Goal: Information Seeking & Learning: Learn about a topic

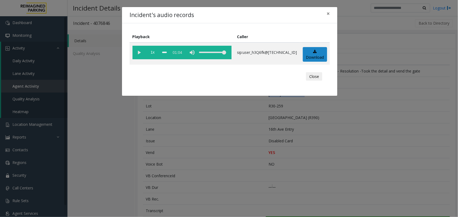
scroll to position [211, 0]
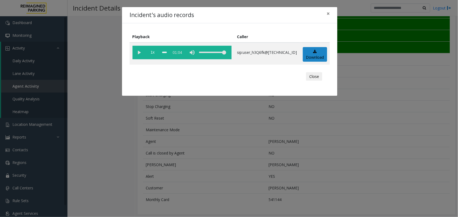
click at [161, 136] on div "Incident's audio records × Playback Caller 1x 01:04 sip:user_h3Q6fk@[TECHNICAL_…" at bounding box center [229, 108] width 458 height 217
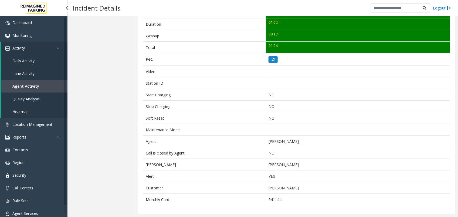
click at [36, 86] on span "Agent Activity" at bounding box center [25, 85] width 27 height 5
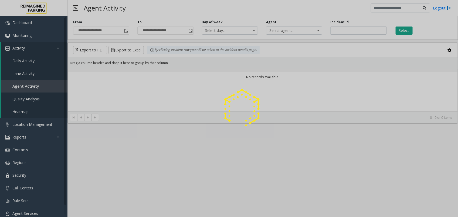
click at [125, 33] on div at bounding box center [229, 108] width 458 height 217
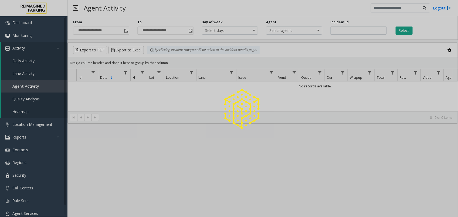
click at [125, 30] on div at bounding box center [229, 108] width 458 height 217
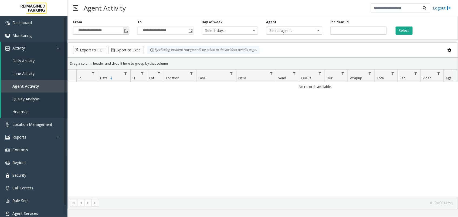
click at [128, 30] on span "Toggle popup" at bounding box center [126, 31] width 4 height 4
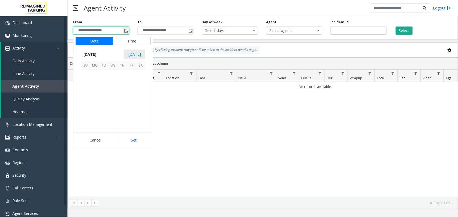
scroll to position [96911, 0]
click at [97, 83] on span "8" at bounding box center [94, 83] width 9 height 9
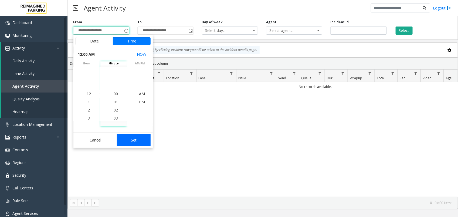
click at [136, 139] on button "Set" at bounding box center [134, 140] width 34 height 12
type input "**********"
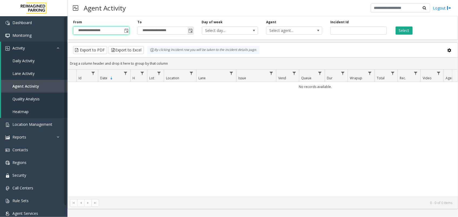
click at [190, 30] on span "Toggle popup" at bounding box center [191, 31] width 4 height 4
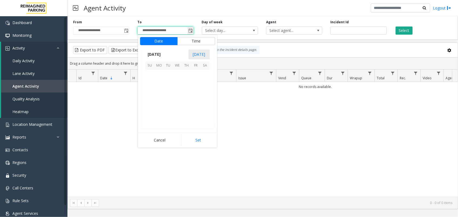
scroll to position [8, 0]
click at [147, 92] on span "14" at bounding box center [150, 92] width 9 height 9
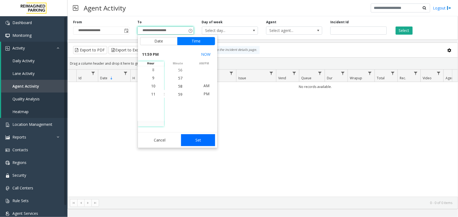
click at [192, 137] on button "Set" at bounding box center [198, 140] width 34 height 12
type input "**********"
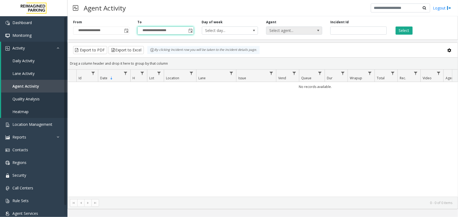
click at [311, 29] on span "Select agent..." at bounding box center [289, 31] width 45 height 8
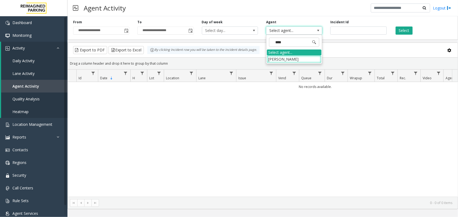
type input "*****"
click at [293, 58] on li "[PERSON_NAME]" at bounding box center [294, 58] width 55 height 7
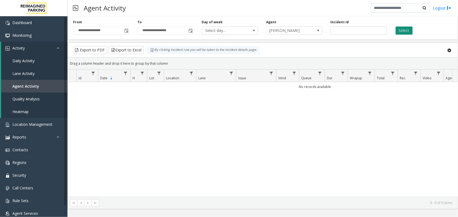
click at [402, 28] on button "Select" at bounding box center [404, 30] width 17 height 8
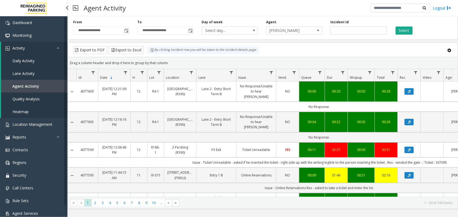
click at [30, 90] on link "Agent Activity" at bounding box center [34, 86] width 66 height 13
click at [402, 29] on button "Select" at bounding box center [404, 30] width 17 height 8
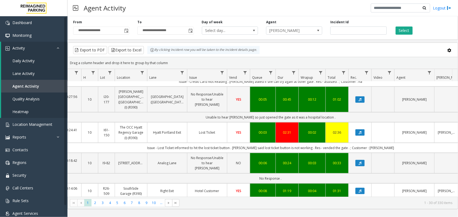
scroll to position [338, 49]
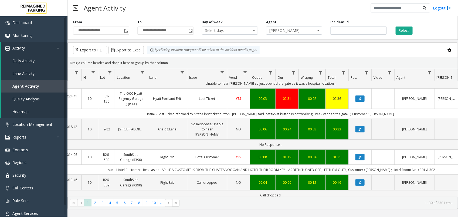
click at [302, 149] on td "00:04" at bounding box center [312, 156] width 27 height 15
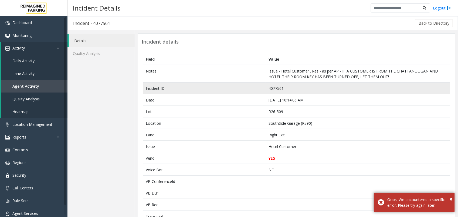
click at [273, 89] on td "4077561" at bounding box center [358, 88] width 184 height 12
copy td "4077561"
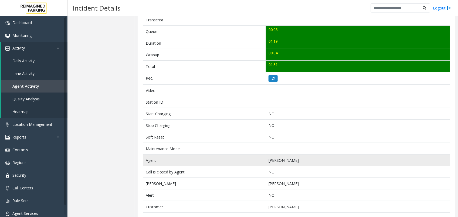
scroll to position [203, 0]
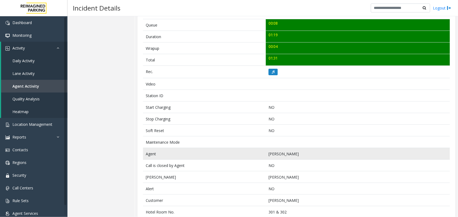
click at [271, 156] on td "[PERSON_NAME]" at bounding box center [358, 154] width 184 height 12
copy td "[PERSON_NAME]"
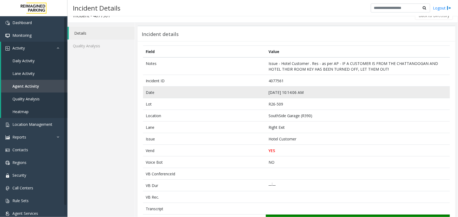
scroll to position [0, 0]
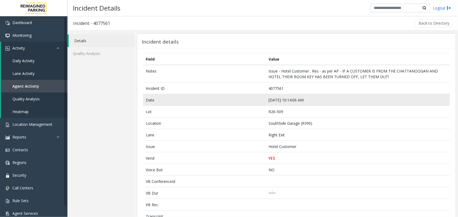
click at [273, 102] on td "[DATE] 10:14:06 AM" at bounding box center [358, 100] width 184 height 12
copy td "[DATE] 10:14:06 AM"
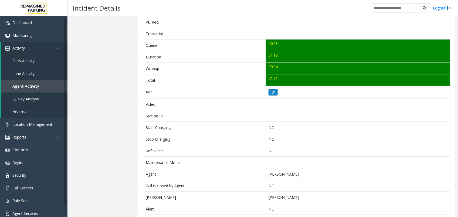
scroll to position [217, 0]
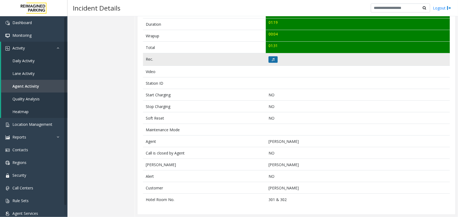
click at [272, 58] on icon at bounding box center [273, 59] width 3 height 3
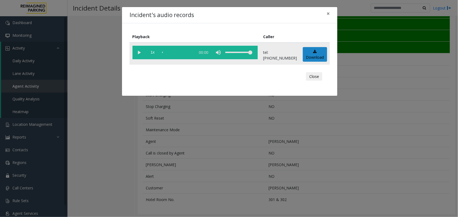
click at [145, 52] on vg-play-pause at bounding box center [140, 53] width 14 height 14
click at [184, 53] on div "scrub bar" at bounding box center [177, 53] width 31 height 14
click at [136, 52] on vg-play-pause at bounding box center [140, 53] width 14 height 14
click at [193, 50] on div "scrub bar" at bounding box center [177, 53] width 31 height 14
click at [140, 52] on vg-play-pause at bounding box center [140, 53] width 14 height 14
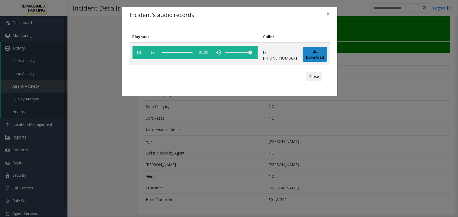
click at [140, 163] on div "Incident's audio records × Playback Caller 1x 01:20 tel:[PHONE_NUMBER] Download…" at bounding box center [229, 108] width 458 height 217
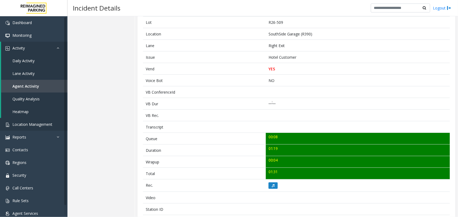
scroll to position [82, 0]
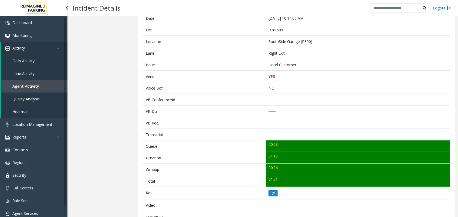
click at [34, 86] on span "Agent Activity" at bounding box center [25, 85] width 27 height 5
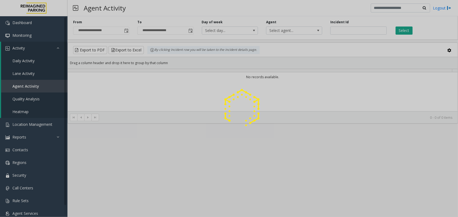
click at [124, 29] on div at bounding box center [229, 108] width 458 height 217
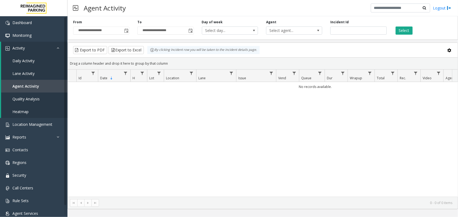
click at [125, 30] on span "Toggle popup" at bounding box center [126, 31] width 4 height 4
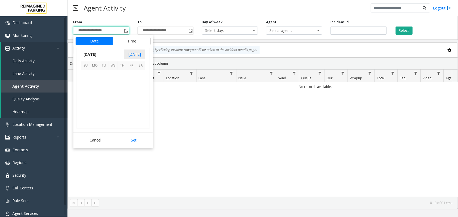
scroll to position [96911, 0]
click at [95, 83] on span "8" at bounding box center [94, 83] width 9 height 9
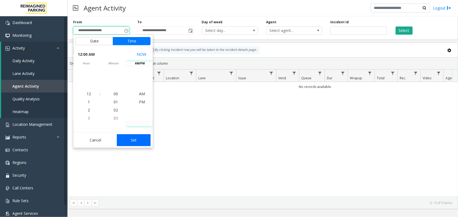
click at [141, 139] on button "Set" at bounding box center [134, 140] width 34 height 12
type input "**********"
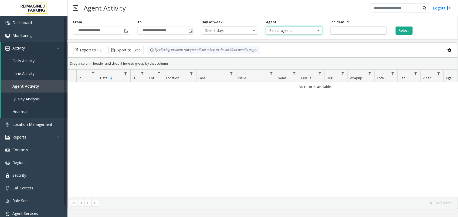
click at [303, 29] on span "Select agent..." at bounding box center [289, 31] width 45 height 8
click at [361, 32] on input "number" at bounding box center [359, 30] width 56 height 8
click at [292, 30] on span "Select agent..." at bounding box center [289, 31] width 45 height 8
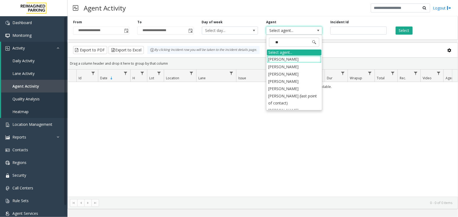
type input "***"
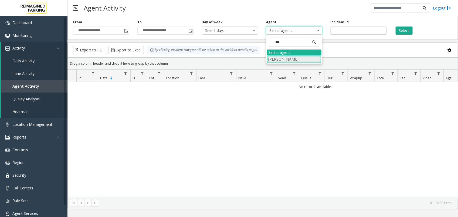
click at [297, 61] on li "[PERSON_NAME]" at bounding box center [294, 58] width 55 height 7
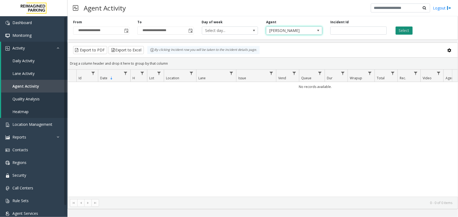
click at [398, 29] on button "Select" at bounding box center [404, 30] width 17 height 8
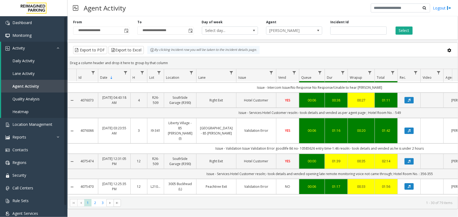
scroll to position [718, 0]
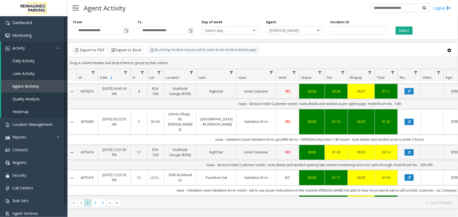
click at [339, 109] on td "01:16" at bounding box center [336, 122] width 23 height 26
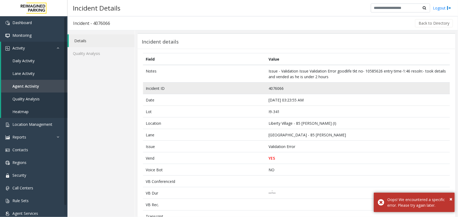
click at [270, 86] on td "4076066" at bounding box center [358, 88] width 184 height 12
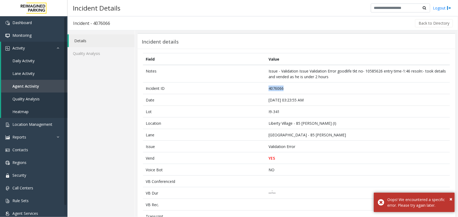
copy td "4076066"
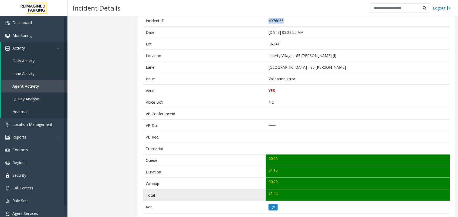
scroll to position [182, 0]
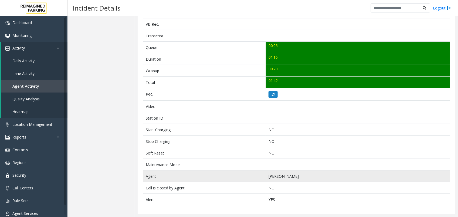
click at [275, 175] on td "[PERSON_NAME]" at bounding box center [358, 176] width 184 height 12
copy td "[PERSON_NAME]"
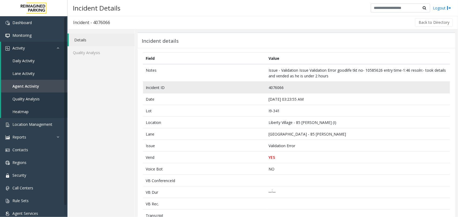
scroll to position [0, 0]
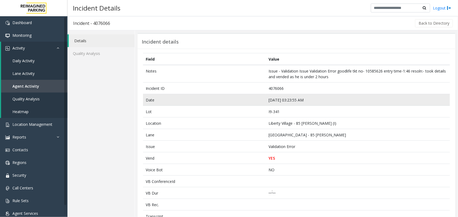
click at [277, 102] on td "[DATE] 03:23:55 AM" at bounding box center [358, 100] width 184 height 12
copy td "[DATE] 03:23:55 AM"
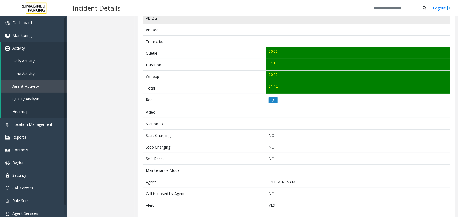
scroll to position [182, 0]
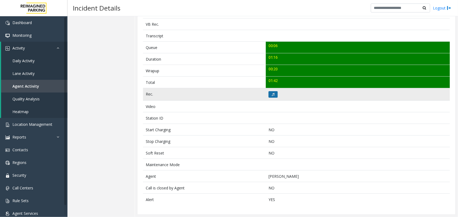
click at [272, 94] on icon at bounding box center [273, 94] width 3 height 3
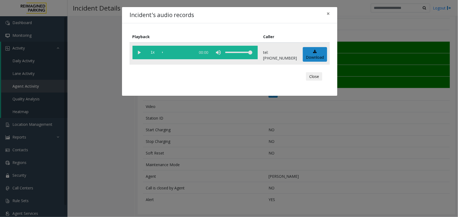
click at [137, 53] on vg-play-pause at bounding box center [140, 53] width 14 height 14
click at [294, 141] on div "Incident's audio records × Playback Caller 1x 01:17 tel:[PHONE_NUMBER] Download…" at bounding box center [229, 108] width 458 height 217
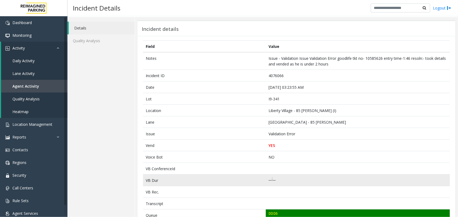
scroll to position [0, 0]
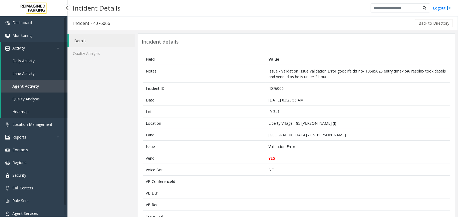
click at [27, 87] on span "Agent Activity" at bounding box center [25, 85] width 27 height 5
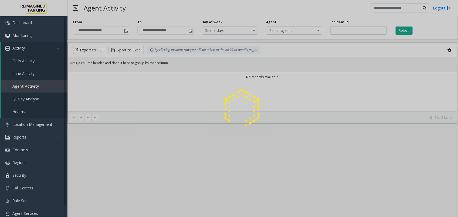
click at [125, 32] on div at bounding box center [229, 108] width 458 height 217
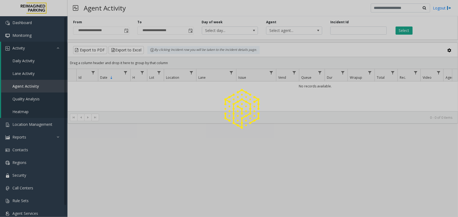
click at [125, 32] on span "Toggle popup" at bounding box center [126, 31] width 4 height 4
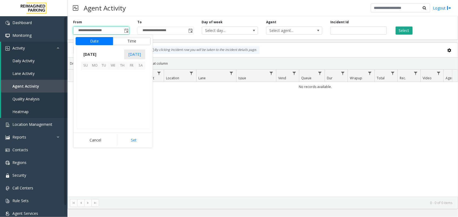
scroll to position [96911, 0]
click at [95, 81] on span "8" at bounding box center [94, 83] width 9 height 9
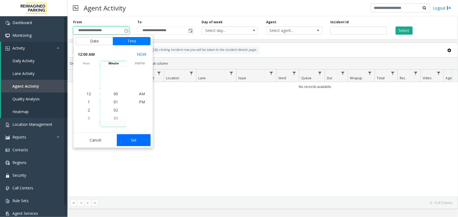
click at [136, 140] on button "Set" at bounding box center [134, 140] width 34 height 12
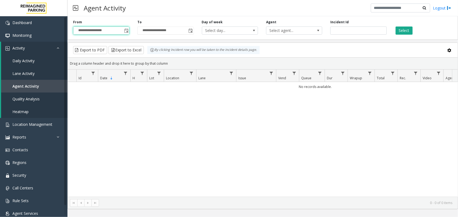
type input "**********"
click at [405, 26] on button "Select" at bounding box center [404, 30] width 17 height 8
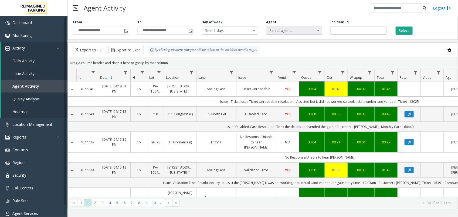
click at [282, 32] on span "Select agent..." at bounding box center [289, 31] width 45 height 8
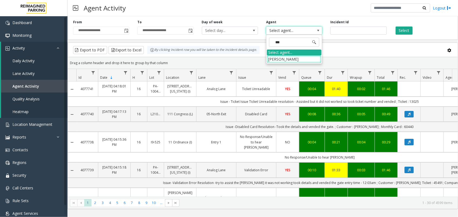
type input "****"
click at [289, 61] on li "[PERSON_NAME]" at bounding box center [294, 58] width 55 height 7
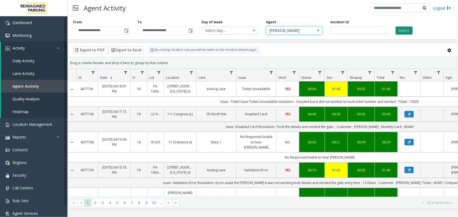
click at [397, 31] on button "Select" at bounding box center [404, 30] width 17 height 8
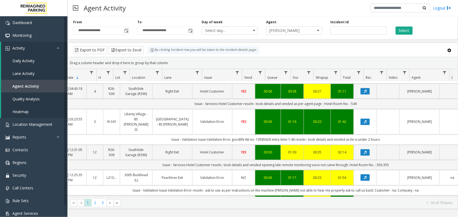
scroll to position [0, 77]
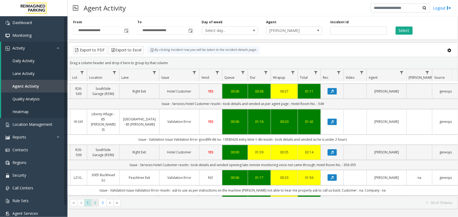
click at [97, 201] on span "2" at bounding box center [95, 202] width 7 height 7
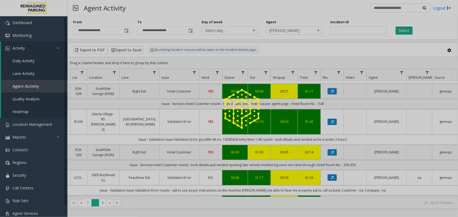
scroll to position [0, 77]
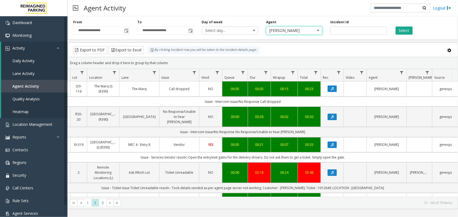
click at [284, 31] on span "[PERSON_NAME]" at bounding box center [289, 31] width 45 height 8
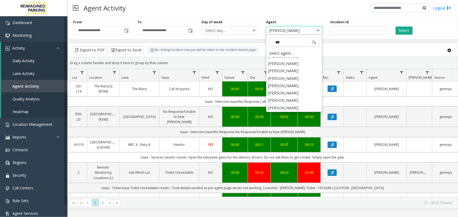
scroll to position [0, 0]
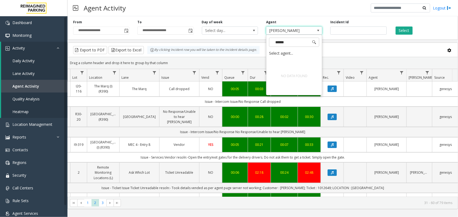
type input "*****"
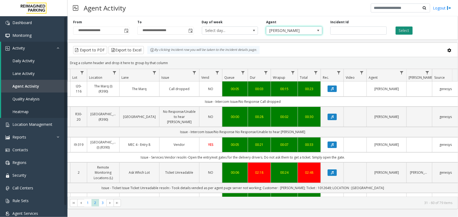
click at [400, 32] on button "Select" at bounding box center [404, 30] width 17 height 8
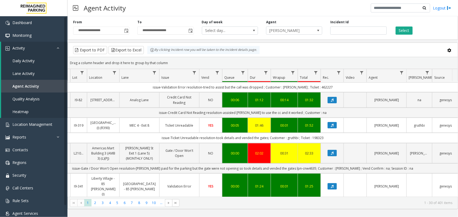
scroll to position [304, 77]
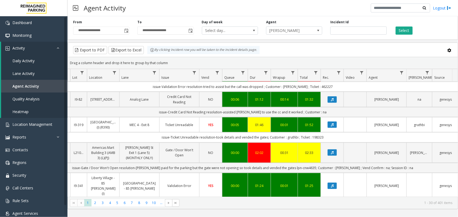
click at [243, 117] on td "00:05" at bounding box center [235, 124] width 26 height 15
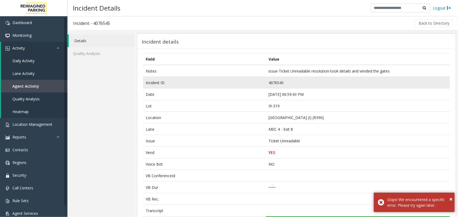
click at [275, 82] on td "4076545" at bounding box center [358, 83] width 184 height 12
copy td "4076545"
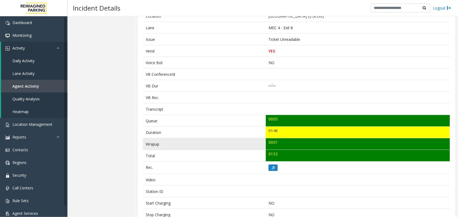
scroll to position [203, 0]
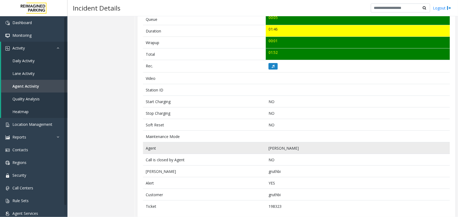
click at [272, 145] on td "[PERSON_NAME]" at bounding box center [358, 148] width 184 height 12
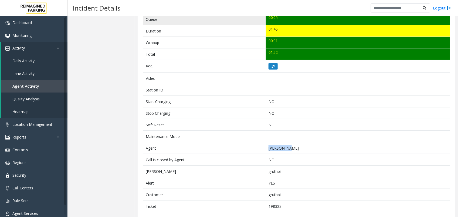
copy td "[PERSON_NAME]"
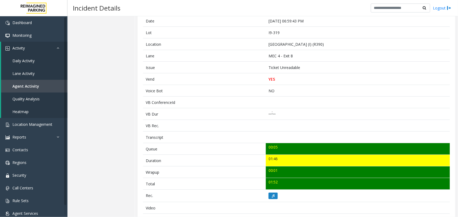
scroll to position [68, 0]
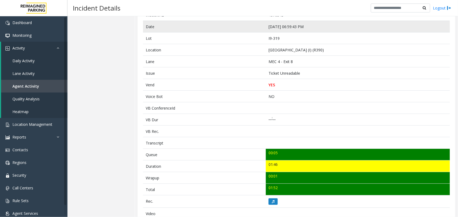
click at [274, 25] on td "[DATE] 06:59:43 PM" at bounding box center [358, 27] width 184 height 12
copy td "[DATE] 06:59:43 PM"
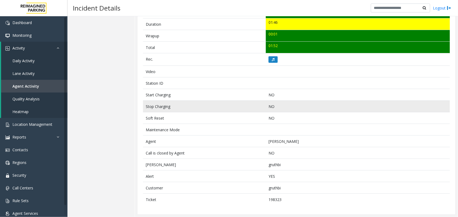
scroll to position [211, 0]
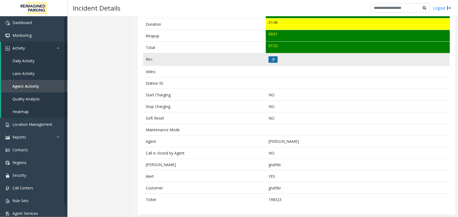
click at [272, 60] on icon at bounding box center [273, 59] width 3 height 3
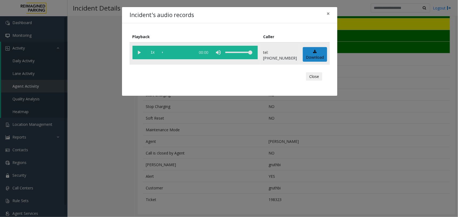
click at [142, 53] on vg-play-pause at bounding box center [140, 53] width 14 height 14
click at [62, 111] on div "Incident's audio records × Playback Caller 1x 01:47 tel:[PHONE_NUMBER] Download…" at bounding box center [229, 108] width 458 height 217
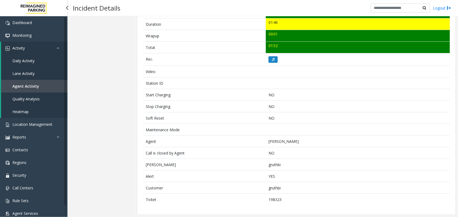
click at [21, 85] on span "Agent Activity" at bounding box center [25, 85] width 27 height 5
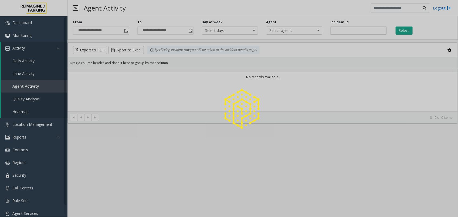
click at [134, 29] on div at bounding box center [229, 108] width 458 height 217
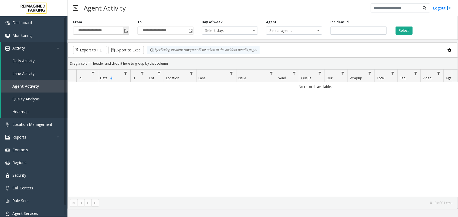
click at [127, 31] on span "Toggle popup" at bounding box center [126, 31] width 4 height 4
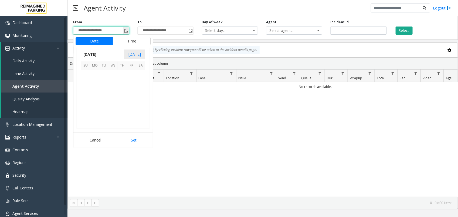
scroll to position [96911, 0]
click at [97, 85] on span "8" at bounding box center [94, 83] width 9 height 9
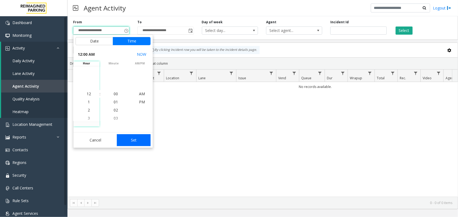
click at [129, 145] on button "Set" at bounding box center [134, 140] width 34 height 12
type input "**********"
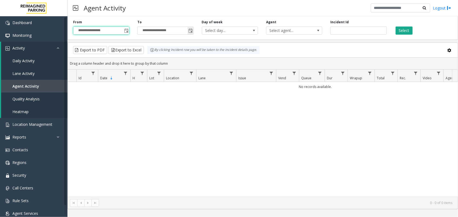
click at [191, 30] on span "Toggle popup" at bounding box center [191, 31] width 4 height 4
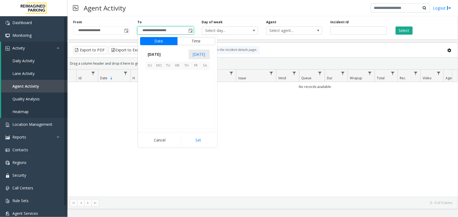
scroll to position [8, 0]
click at [148, 94] on span "14" at bounding box center [150, 92] width 9 height 9
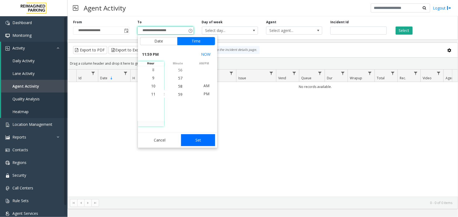
click at [190, 140] on button "Set" at bounding box center [198, 140] width 34 height 12
type input "**********"
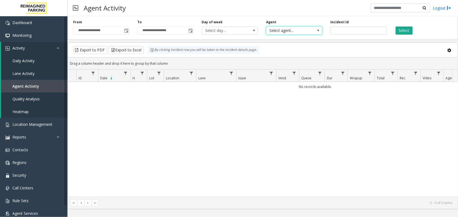
click at [296, 33] on span "Select agent..." at bounding box center [289, 31] width 45 height 8
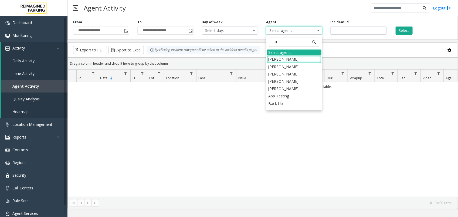
type input "*"
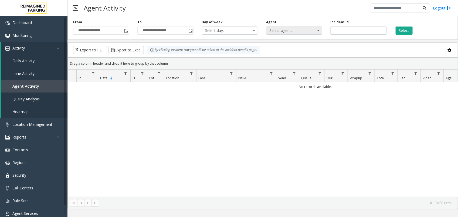
click at [303, 32] on span "Select agent..." at bounding box center [289, 31] width 45 height 8
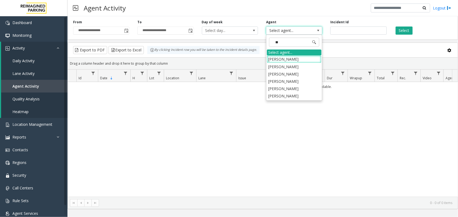
type input "*"
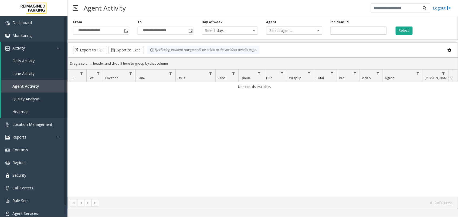
scroll to position [0, 78]
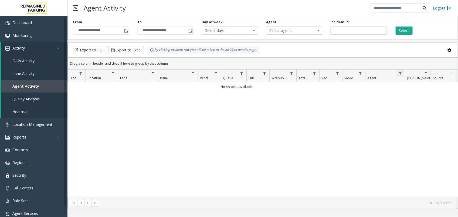
click at [401, 75] on span "Data table" at bounding box center [400, 73] width 4 height 4
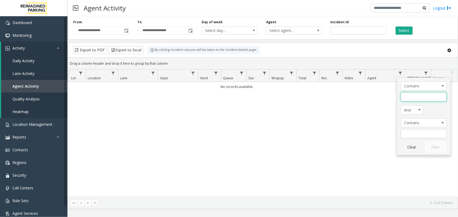
click at [412, 97] on input "Agent Filter" at bounding box center [424, 96] width 46 height 9
type input "*******"
click at [438, 147] on button "Filter" at bounding box center [436, 147] width 22 height 12
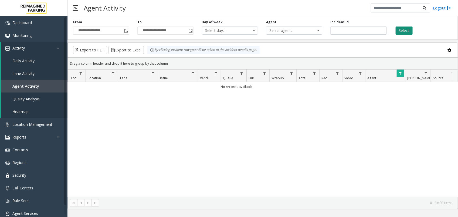
click at [408, 31] on button "Select" at bounding box center [404, 30] width 17 height 8
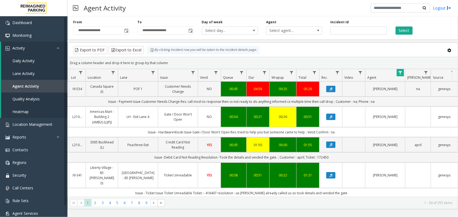
scroll to position [203, 78]
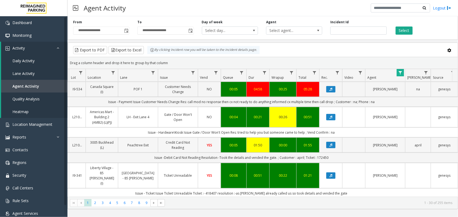
click at [255, 142] on div "01:50" at bounding box center [258, 144] width 16 height 5
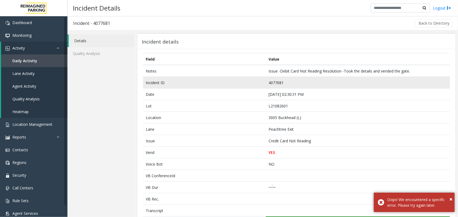
click at [274, 81] on td "4077681" at bounding box center [358, 83] width 184 height 12
copy td "4077681"
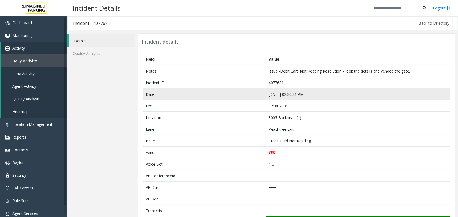
click at [277, 92] on td "[DATE] 02:30:31 PM" at bounding box center [358, 94] width 184 height 12
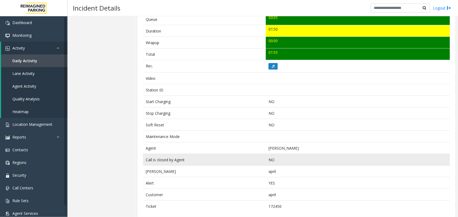
scroll to position [211, 0]
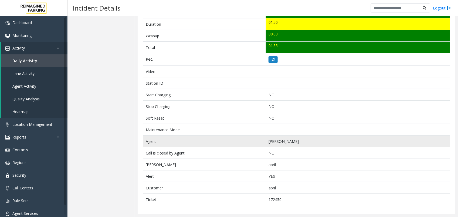
click at [272, 140] on td "[PERSON_NAME]" at bounding box center [358, 141] width 184 height 12
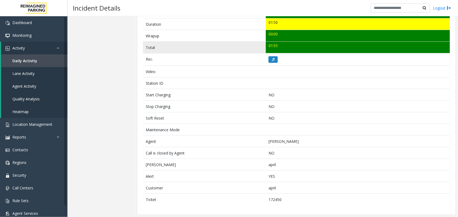
click at [270, 52] on td "01:55" at bounding box center [358, 48] width 184 height 12
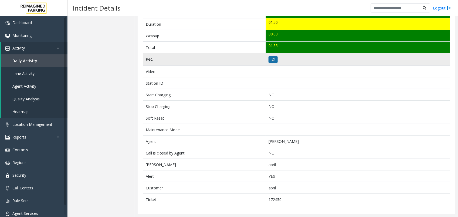
click at [273, 58] on button at bounding box center [273, 59] width 9 height 6
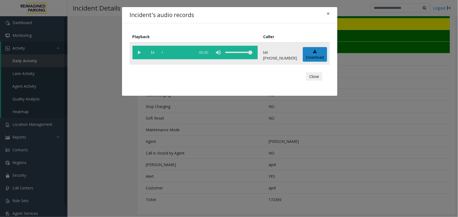
click at [131, 51] on td "1x 00:00" at bounding box center [195, 53] width 131 height 22
click at [139, 53] on vg-play-pause at bounding box center [140, 53] width 14 height 14
click at [257, 145] on div "Incident's audio records × Playback Caller 1x 01:50 tel:[PHONE_NUMBER] Download…" at bounding box center [229, 108] width 458 height 217
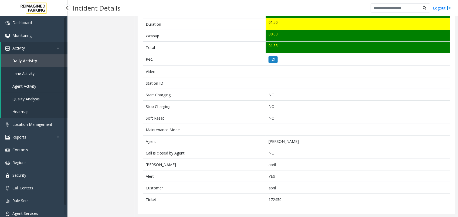
click at [25, 88] on link "Agent Activity" at bounding box center [34, 86] width 66 height 13
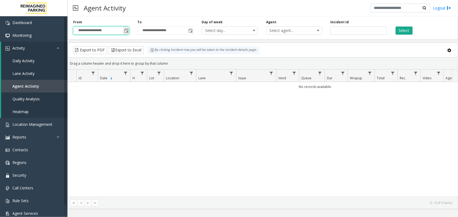
click at [122, 32] on input "**********" at bounding box center [101, 31] width 56 height 8
click at [125, 32] on span "Toggle popup" at bounding box center [126, 31] width 4 height 4
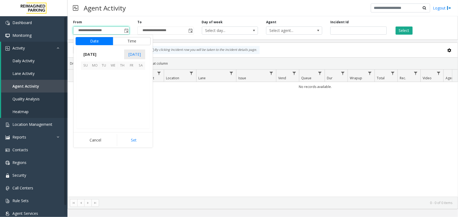
scroll to position [96911, 0]
click at [98, 82] on span "8" at bounding box center [94, 83] width 9 height 9
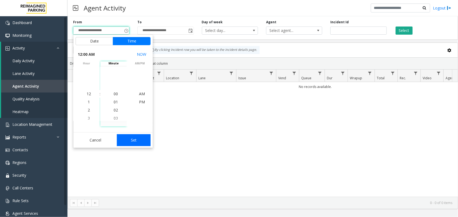
click at [128, 138] on button "Set" at bounding box center [134, 140] width 34 height 12
type input "**********"
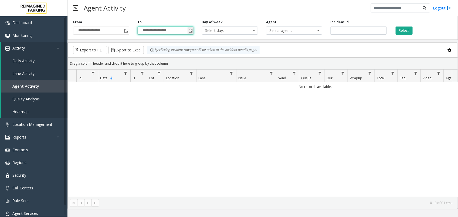
click at [187, 33] on span "**********" at bounding box center [166, 30] width 56 height 8
click at [190, 31] on span "Toggle popup" at bounding box center [191, 31] width 4 height 4
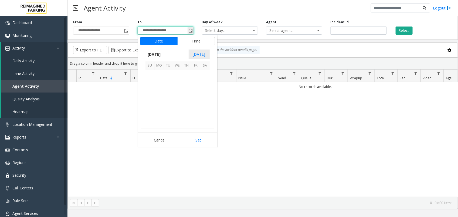
scroll to position [8, 0]
click at [149, 93] on span "14" at bounding box center [150, 92] width 9 height 9
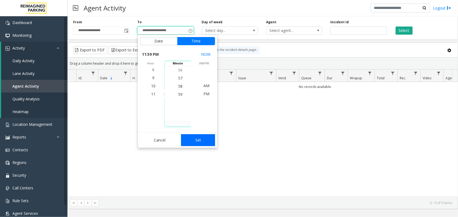
click at [198, 139] on button "Set" at bounding box center [198, 140] width 34 height 12
type input "**********"
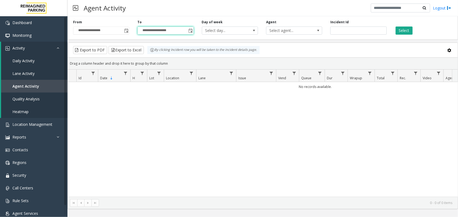
click at [293, 22] on div "Agent Select agent..." at bounding box center [294, 27] width 64 height 15
click at [295, 31] on span "Select agent..." at bounding box center [289, 31] width 45 height 8
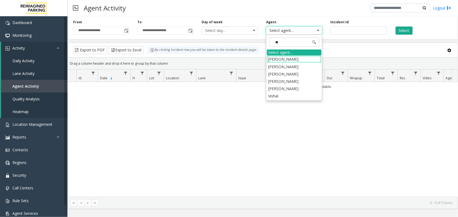
type input "*"
click at [333, 196] on kendo-pager "0 - 0 of 0 items" at bounding box center [263, 202] width 390 height 12
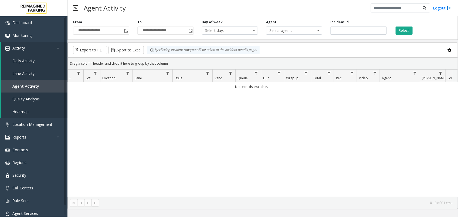
scroll to position [0, 67]
click at [412, 74] on span "Data table" at bounding box center [412, 73] width 4 height 4
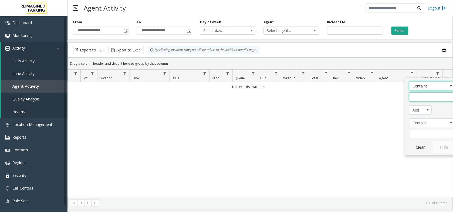
click at [413, 95] on input "Agent Filter" at bounding box center [433, 96] width 46 height 9
type input "*******"
click at [451, 149] on button "Filter" at bounding box center [444, 147] width 22 height 12
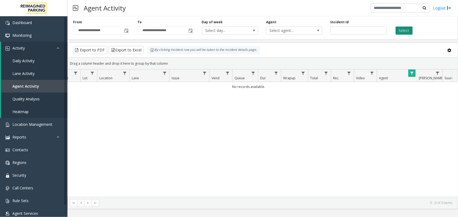
click at [397, 34] on button "Select" at bounding box center [404, 30] width 17 height 8
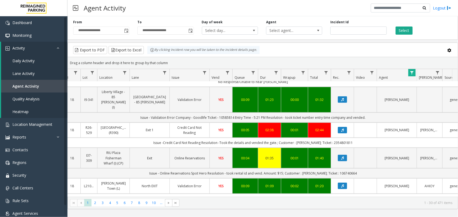
scroll to position [169, 67]
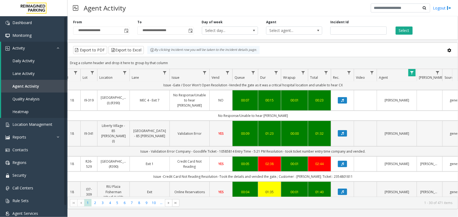
click at [225, 131] on link "YES" at bounding box center [221, 133] width 16 height 5
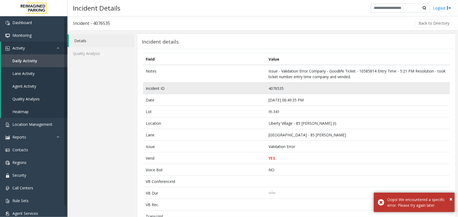
click at [276, 87] on td "4076535" at bounding box center [358, 88] width 184 height 12
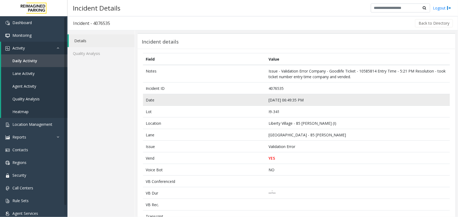
click at [288, 103] on td "[DATE] 06:49:35 PM" at bounding box center [358, 100] width 184 height 12
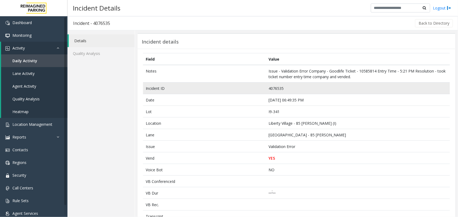
click at [280, 89] on td "4076535" at bounding box center [358, 88] width 184 height 12
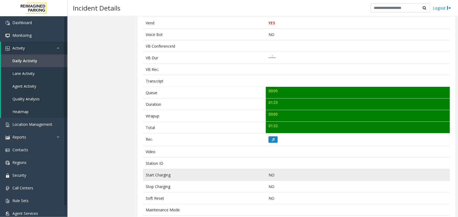
scroll to position [182, 0]
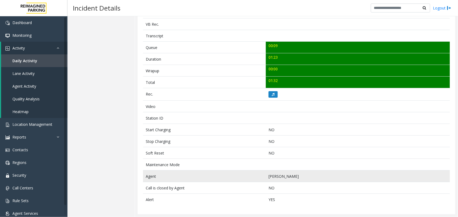
click at [267, 177] on td "[PERSON_NAME]" at bounding box center [358, 176] width 184 height 12
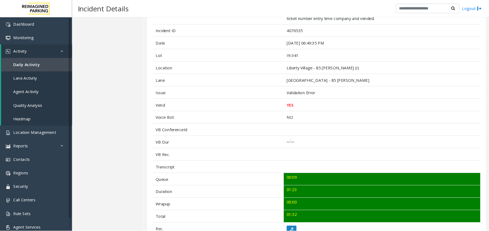
scroll to position [57, 0]
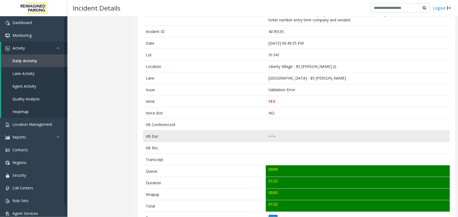
click at [293, 141] on td "__:__" at bounding box center [358, 136] width 184 height 12
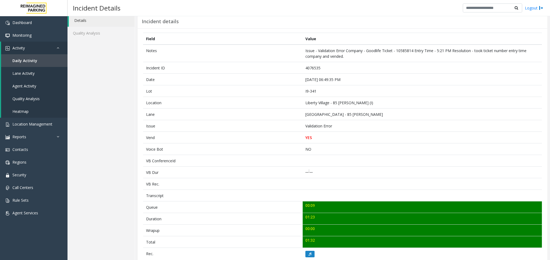
scroll to position [23, 0]
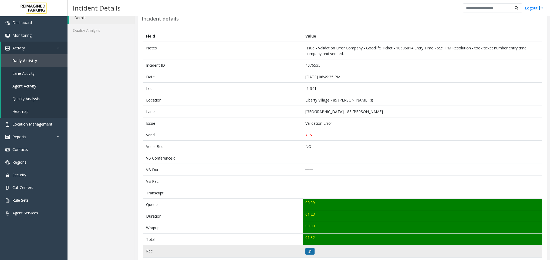
click at [306, 216] on button at bounding box center [310, 251] width 9 height 6
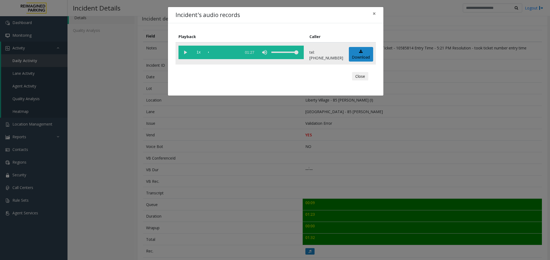
click at [185, 54] on vg-play-pause at bounding box center [186, 53] width 14 height 14
click at [199, 152] on div "Incident's audio records × Playback Caller 1x 01:27 tel:[PHONE_NUMBER] Download…" at bounding box center [275, 130] width 550 height 260
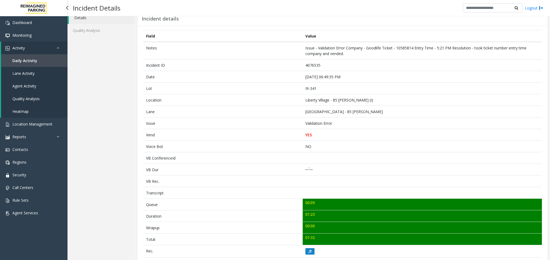
click at [32, 83] on link "Agent Activity" at bounding box center [34, 86] width 66 height 13
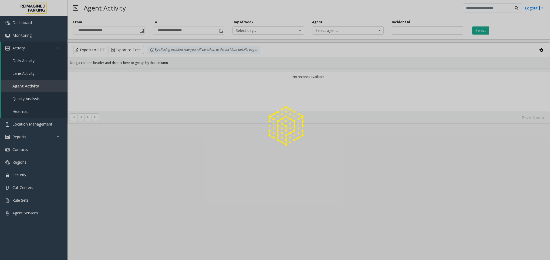
click at [139, 32] on div at bounding box center [275, 130] width 550 height 260
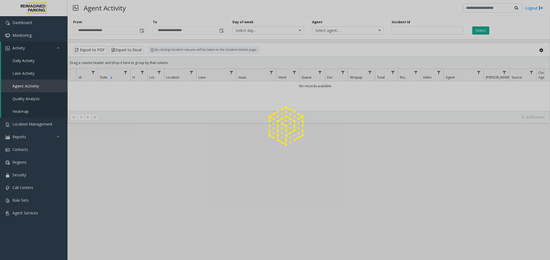
click at [139, 31] on div at bounding box center [275, 130] width 550 height 260
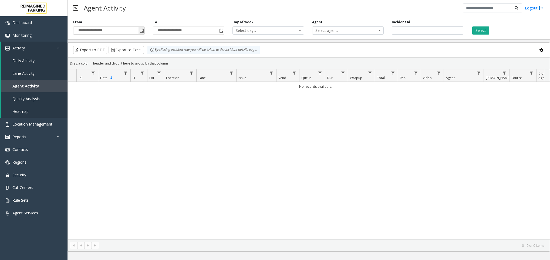
click at [136, 32] on input "**********" at bounding box center [108, 31] width 71 height 8
click at [140, 31] on span "Toggle popup" at bounding box center [142, 31] width 4 height 4
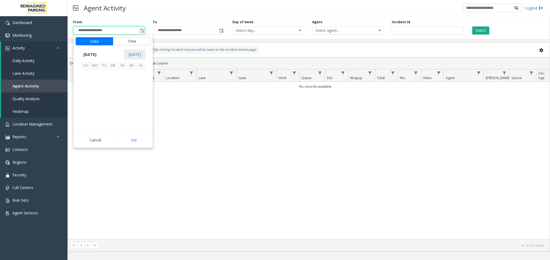
scroll to position [96911, 0]
click at [92, 86] on span "8" at bounding box center [94, 83] width 9 height 9
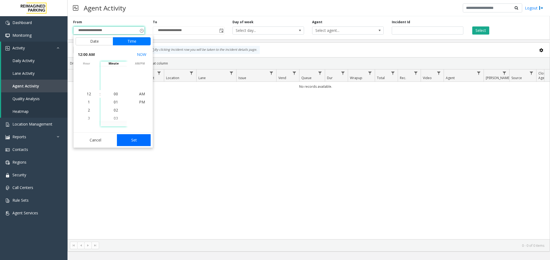
click at [131, 143] on button "Set" at bounding box center [134, 140] width 34 height 12
type input "**********"
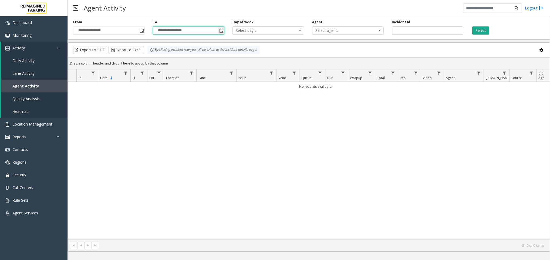
click at [210, 29] on input "**********" at bounding box center [188, 31] width 71 height 8
click at [222, 28] on span "Toggle popup" at bounding box center [221, 30] width 6 height 9
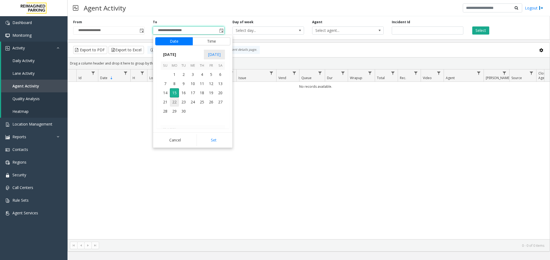
scroll to position [8, 0]
click at [169, 92] on span "14" at bounding box center [165, 92] width 9 height 9
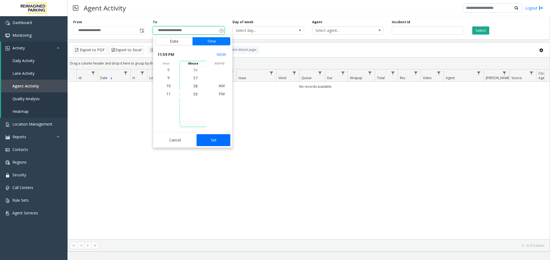
click at [204, 138] on button "Set" at bounding box center [214, 140] width 34 height 12
type input "**********"
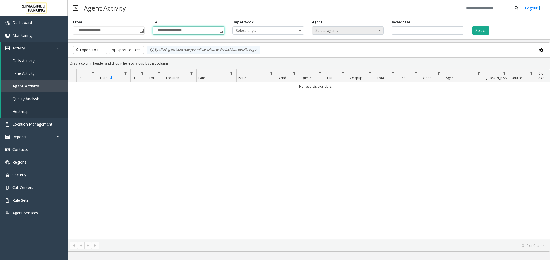
click at [323, 28] on span "Select agent..." at bounding box center [341, 31] width 57 height 8
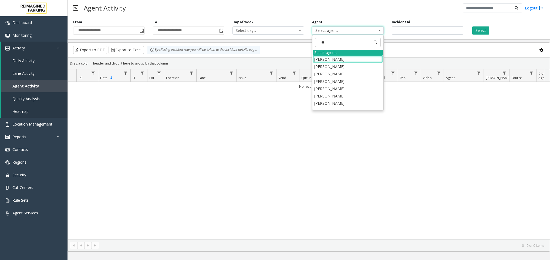
type input "***"
click at [349, 81] on li "[PERSON_NAME] [PERSON_NAME]" at bounding box center [348, 81] width 70 height 7
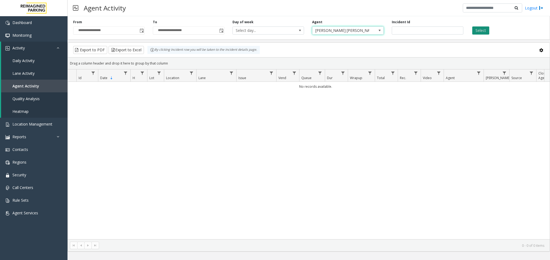
click at [458, 32] on button "Select" at bounding box center [480, 30] width 17 height 8
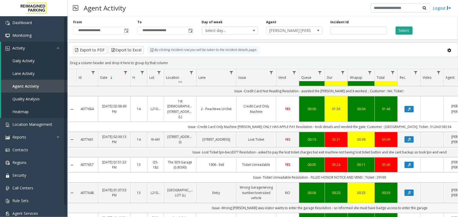
scroll to position [35, 0]
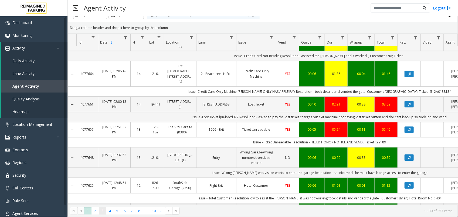
click at [102, 211] on span "3" at bounding box center [102, 210] width 7 height 7
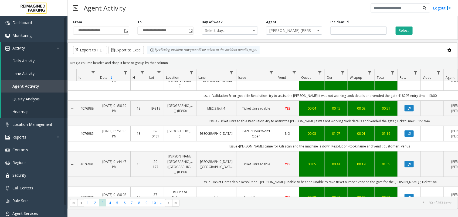
scroll to position [270, 0]
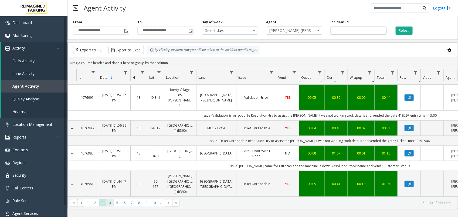
click at [110, 204] on span "4" at bounding box center [109, 202] width 7 height 7
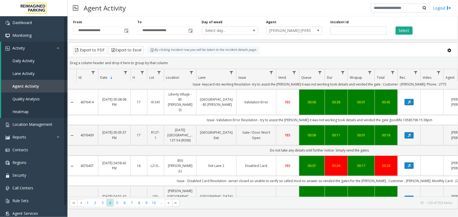
scroll to position [744, 0]
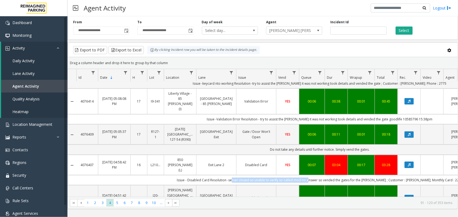
drag, startPoint x: 245, startPoint y: 157, endPoint x: 321, endPoint y: 158, distance: 75.6
click at [321, 175] on td "Issue - Disabled Card Resolution -server closed so unable to verify so called m…" at bounding box center [319, 180] width 487 height 10
drag, startPoint x: 321, startPoint y: 158, endPoint x: 298, endPoint y: 157, distance: 22.7
click at [298, 175] on td "Issue - Disabled Card Resolution -server closed so unable to verify so called m…" at bounding box center [319, 180] width 487 height 10
click at [119, 204] on span "5" at bounding box center [117, 202] width 7 height 7
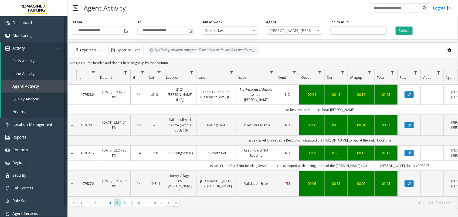
scroll to position [574, 0]
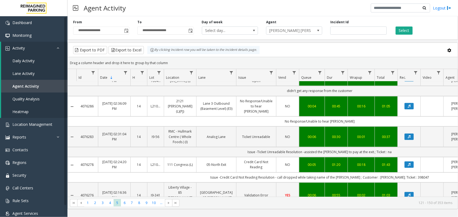
click at [256, 159] on link "Credit Card Not Reading" at bounding box center [256, 164] width 33 height 10
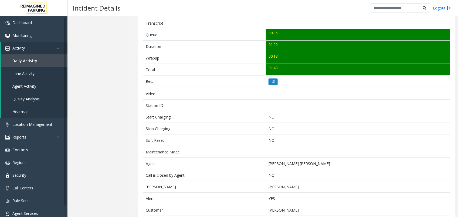
scroll to position [211, 0]
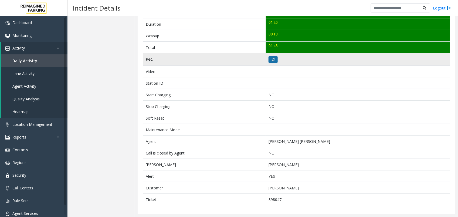
click at [272, 60] on icon at bounding box center [273, 59] width 3 height 3
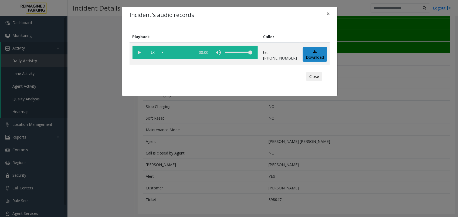
click at [138, 52] on vg-play-pause at bounding box center [140, 53] width 14 height 14
click at [191, 51] on div "scrub bar" at bounding box center [177, 53] width 31 height 14
click at [141, 53] on vg-play-pause at bounding box center [140, 53] width 14 height 14
click at [227, 149] on div "Incident's audio records × Playback Caller 1x 01:21 tel:[PHONE_NUMBER] Download…" at bounding box center [229, 108] width 458 height 217
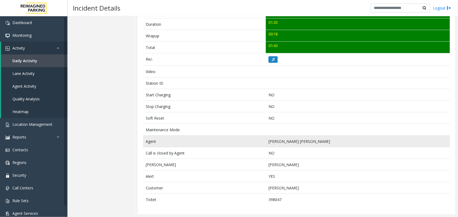
click at [278, 145] on td "[PERSON_NAME] [PERSON_NAME]" at bounding box center [358, 141] width 184 height 12
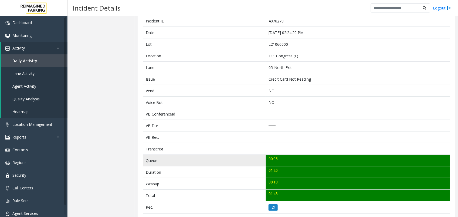
scroll to position [42, 0]
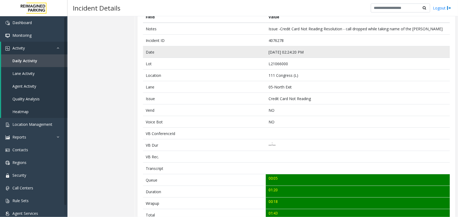
click at [283, 54] on td "[DATE] 02:24:20 PM" at bounding box center [358, 52] width 184 height 12
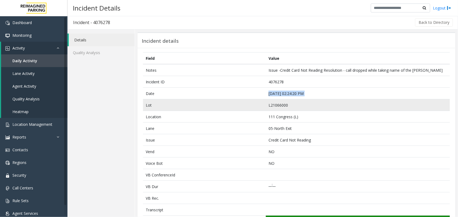
scroll to position [0, 0]
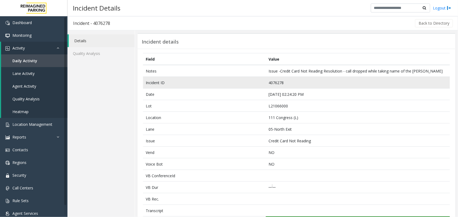
click at [276, 80] on td "4076278" at bounding box center [358, 83] width 184 height 12
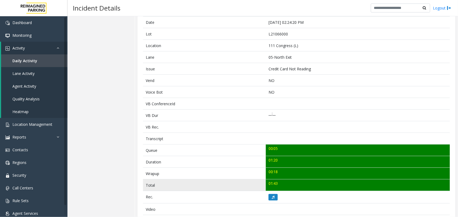
scroll to position [177, 0]
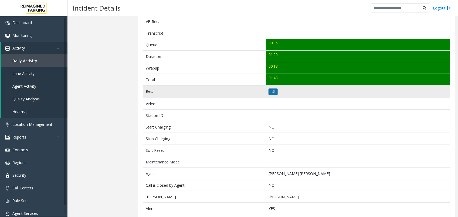
click at [272, 93] on icon at bounding box center [273, 91] width 3 height 3
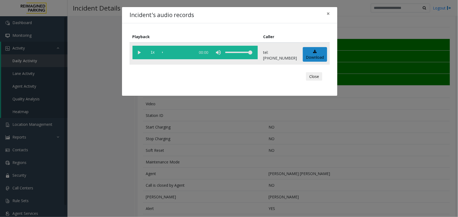
click at [135, 53] on vg-play-pause at bounding box center [140, 53] width 14 height 14
click at [167, 51] on div "scrub bar" at bounding box center [177, 53] width 31 height 14
click at [189, 153] on div "Incident's audio records × Playback Caller 1x 01:21 tel:[PHONE_NUMBER] Download…" at bounding box center [229, 108] width 458 height 217
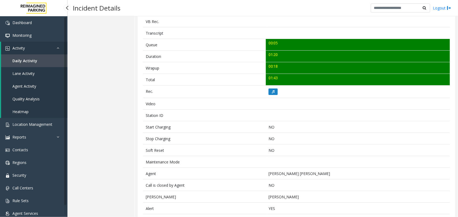
click at [26, 87] on span "Agent Activity" at bounding box center [24, 85] width 24 height 5
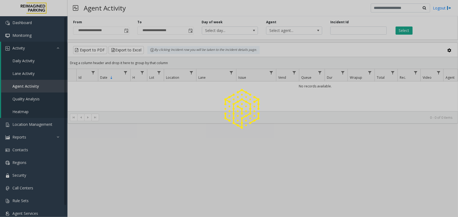
click at [129, 30] on div at bounding box center [229, 108] width 458 height 217
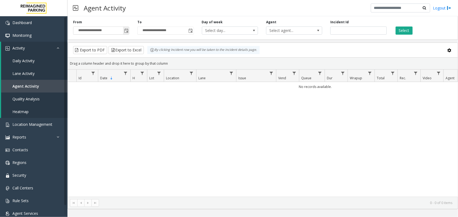
click at [126, 30] on span "Toggle popup" at bounding box center [126, 31] width 4 height 4
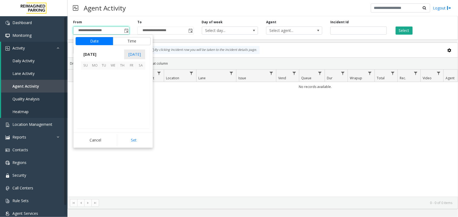
scroll to position [96911, 0]
click at [94, 84] on span "8" at bounding box center [94, 83] width 9 height 9
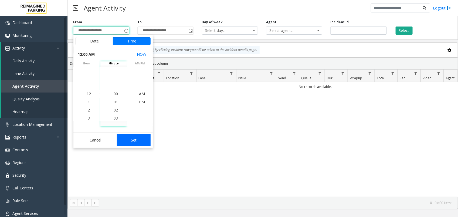
click at [136, 139] on button "Set" at bounding box center [134, 140] width 34 height 12
type input "**********"
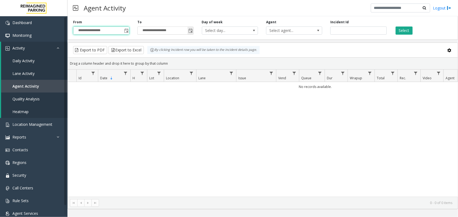
click at [191, 31] on span "Toggle popup" at bounding box center [191, 31] width 4 height 4
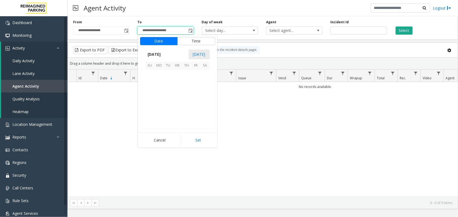
scroll to position [8, 0]
click at [150, 91] on span "14" at bounding box center [150, 92] width 9 height 9
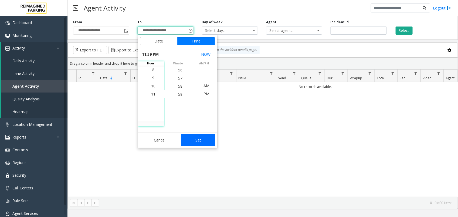
click at [192, 140] on button "Set" at bounding box center [198, 140] width 34 height 12
type input "**********"
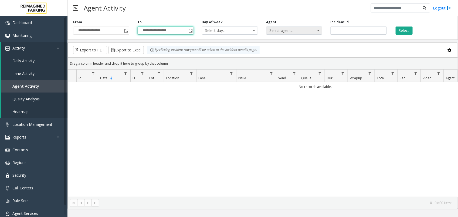
click at [306, 32] on span "Select agent..." at bounding box center [289, 31] width 45 height 8
click at [301, 32] on span "Select agent..." at bounding box center [289, 31] width 45 height 8
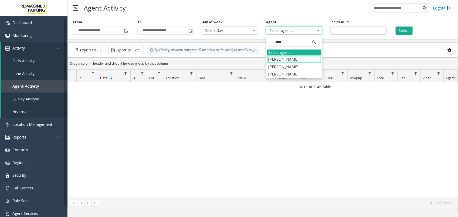
type input "*****"
click at [292, 68] on li "[PERSON_NAME]" at bounding box center [294, 66] width 55 height 7
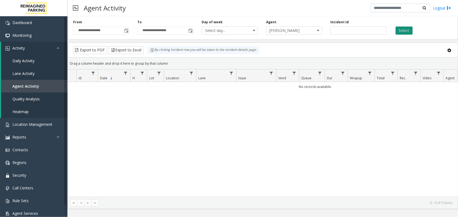
click at [409, 26] on button "Select" at bounding box center [404, 30] width 17 height 8
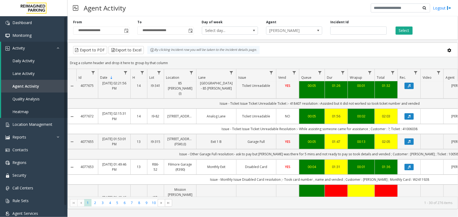
scroll to position [713, 0]
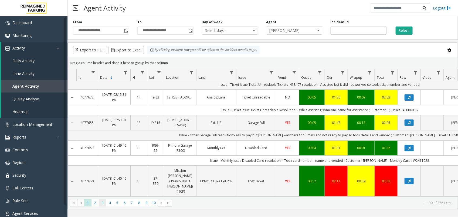
click at [102, 203] on span "3" at bounding box center [102, 202] width 7 height 7
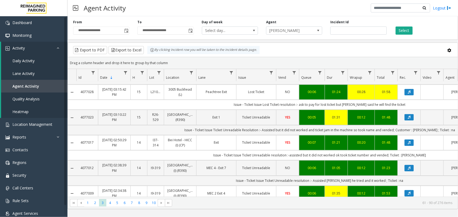
scroll to position [574, 0]
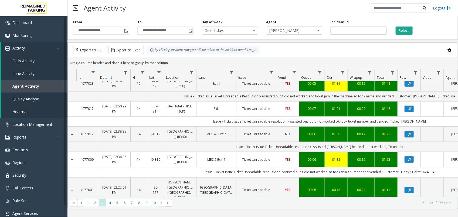
click at [262, 157] on link "Ticket Unreadable" at bounding box center [256, 159] width 33 height 5
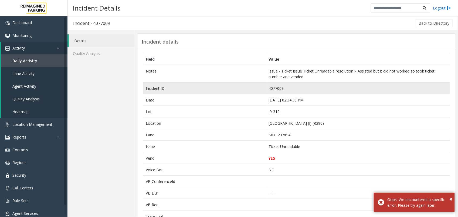
click at [271, 87] on td "4077009" at bounding box center [358, 88] width 184 height 12
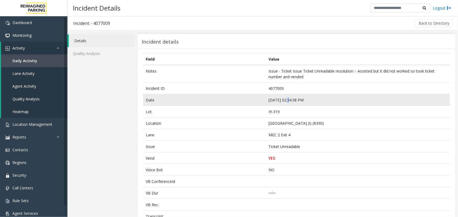
click at [286, 102] on td "[DATE] 02:34:38 PM" at bounding box center [358, 100] width 184 height 12
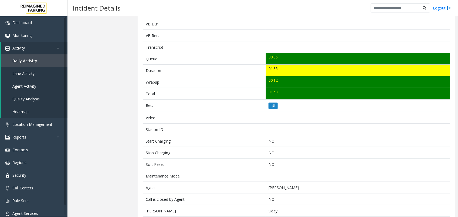
scroll to position [217, 0]
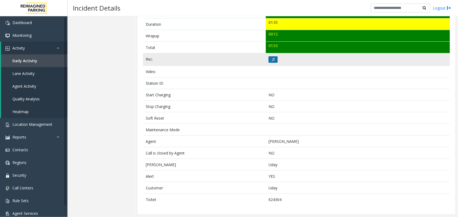
click at [272, 58] on icon at bounding box center [273, 59] width 3 height 3
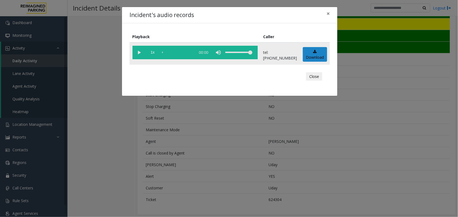
click at [140, 55] on vg-play-pause at bounding box center [140, 53] width 14 height 14
click at [264, 127] on div "Incident's audio records × Playback Caller 1x 01:37 tel:[PHONE_NUMBER] Download…" at bounding box center [229, 108] width 458 height 217
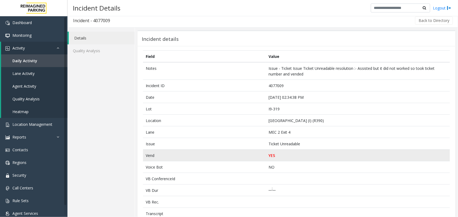
scroll to position [0, 0]
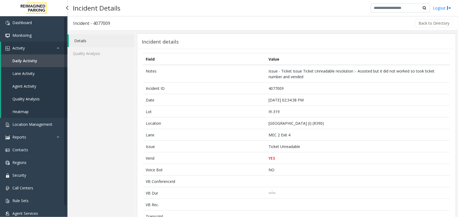
click at [43, 87] on link "Agent Activity" at bounding box center [34, 86] width 66 height 13
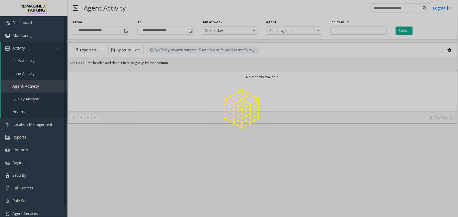
click at [128, 31] on div at bounding box center [229, 108] width 458 height 217
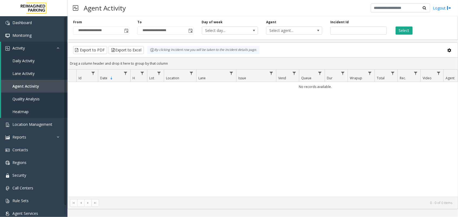
click at [128, 31] on span "Toggle popup" at bounding box center [126, 31] width 4 height 4
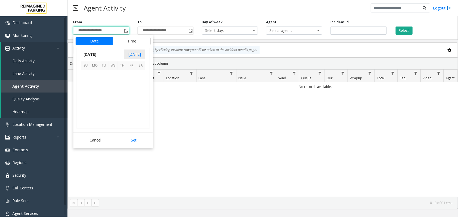
scroll to position [96911, 0]
click at [96, 84] on span "8" at bounding box center [94, 83] width 9 height 9
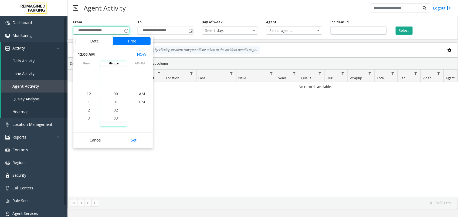
drag, startPoint x: 127, startPoint y: 141, endPoint x: 131, endPoint y: 136, distance: 6.5
click at [128, 141] on button "Set" at bounding box center [134, 140] width 34 height 12
type input "**********"
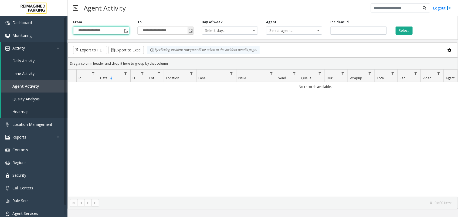
click at [191, 33] on span "Toggle popup" at bounding box center [191, 30] width 6 height 9
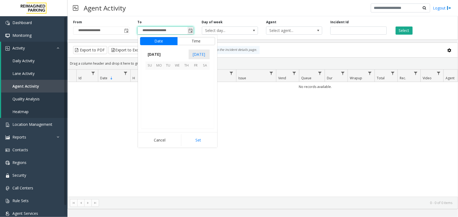
scroll to position [8, 0]
click at [143, 93] on kendo-virtualization "[DATE] 1 2 3 4 5 6 7 8 9 10 11 12 13 14 15 16 17 18 19 20 21 22 23 24 25 26 27 …" at bounding box center [178, 99] width 118 height 59
click at [147, 93] on span "14" at bounding box center [150, 92] width 9 height 9
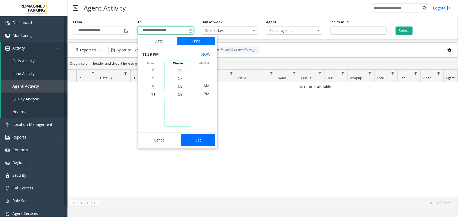
click at [196, 138] on button "Set" at bounding box center [198, 140] width 34 height 12
type input "**********"
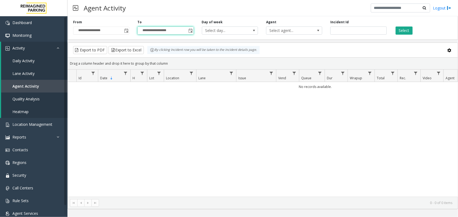
click at [294, 36] on div "**********" at bounding box center [263, 27] width 391 height 26
click at [299, 33] on span "Select agent..." at bounding box center [289, 31] width 45 height 8
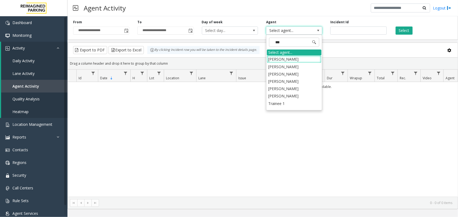
type input "****"
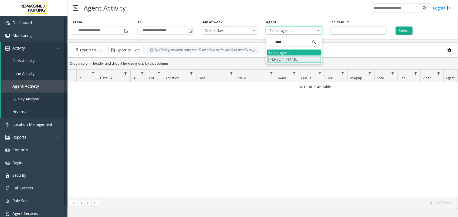
click at [297, 59] on li "[PERSON_NAME]" at bounding box center [294, 58] width 55 height 7
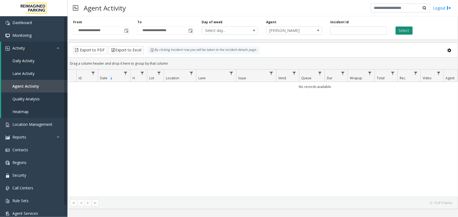
click at [413, 28] on button "Select" at bounding box center [404, 30] width 17 height 8
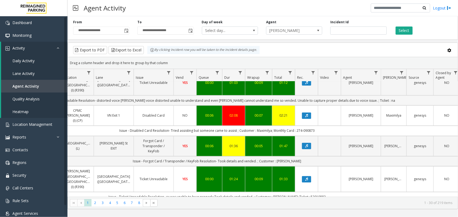
scroll to position [439, 103]
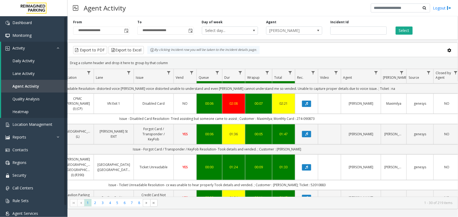
click at [190, 101] on link "NO" at bounding box center [185, 103] width 16 height 5
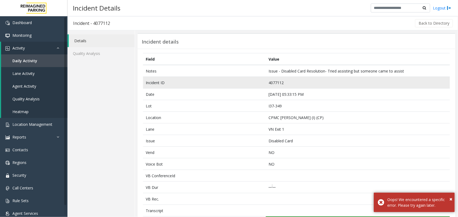
click at [278, 82] on td "4077112" at bounding box center [358, 83] width 184 height 12
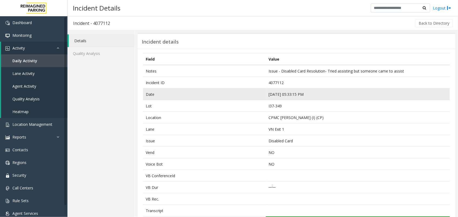
click at [282, 97] on td "[DATE] 05:33:15 PM" at bounding box center [358, 94] width 184 height 12
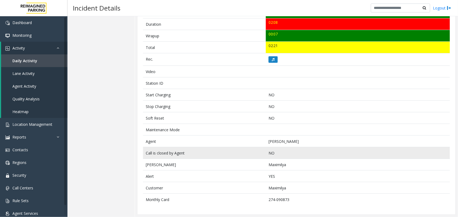
scroll to position [211, 0]
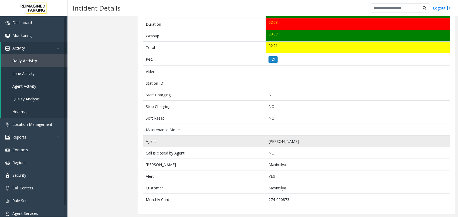
click at [272, 138] on td "[PERSON_NAME]" at bounding box center [358, 141] width 184 height 12
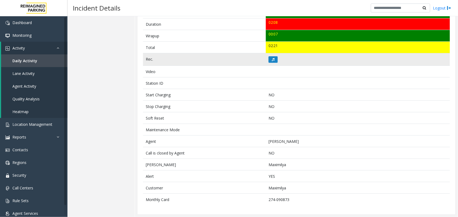
click at [272, 54] on td at bounding box center [358, 59] width 184 height 12
click at [273, 58] on icon at bounding box center [273, 59] width 3 height 3
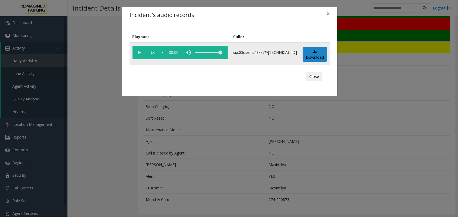
click at [139, 55] on vg-play-pause at bounding box center [140, 53] width 14 height 14
click at [163, 52] on div "scrub bar" at bounding box center [162, 53] width 1 height 14
click at [215, 173] on div "Incident's audio records × Playback Caller 1x 02:09 sip:03user_s48xz7@[TECHNICA…" at bounding box center [229, 108] width 458 height 217
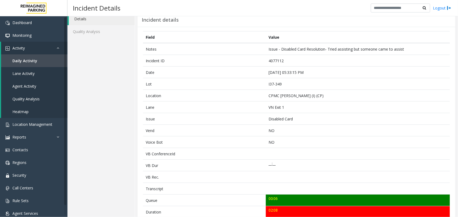
scroll to position [0, 0]
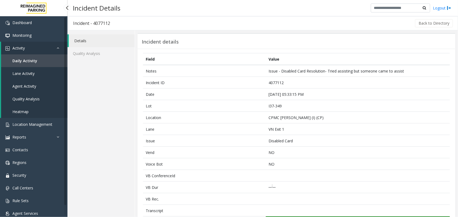
click at [23, 88] on link "Agent Activity" at bounding box center [34, 86] width 66 height 13
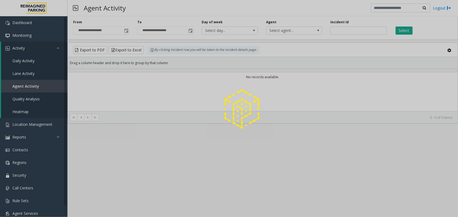
click at [126, 30] on div at bounding box center [229, 108] width 458 height 217
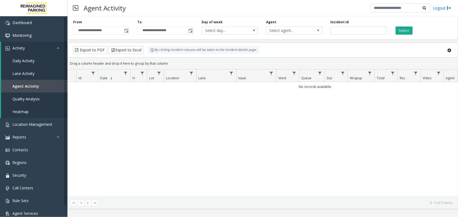
click at [126, 30] on span "Toggle popup" at bounding box center [126, 31] width 4 height 4
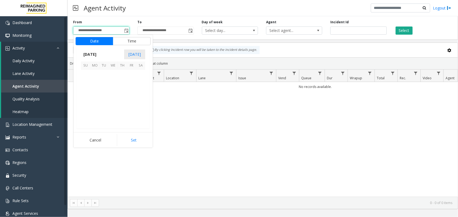
scroll to position [96911, 0]
click at [95, 84] on span "8" at bounding box center [94, 83] width 9 height 9
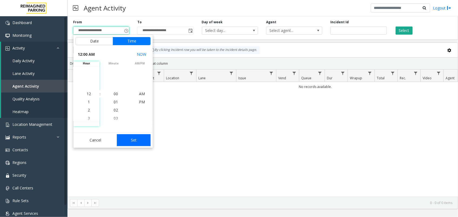
click at [146, 142] on button "Set" at bounding box center [134, 140] width 34 height 12
type input "**********"
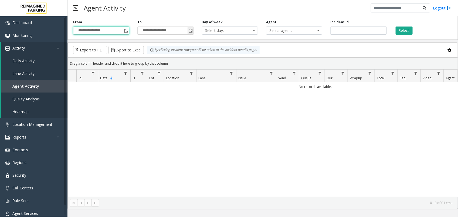
click at [192, 29] on span "Toggle popup" at bounding box center [191, 31] width 4 height 4
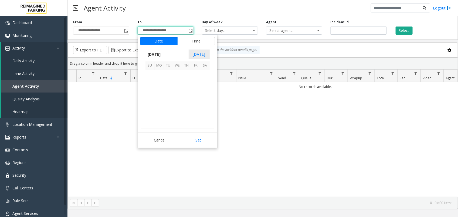
scroll to position [8, 0]
click at [149, 94] on span "14" at bounding box center [150, 92] width 9 height 9
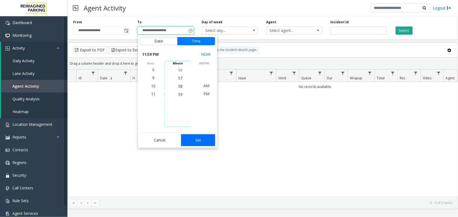
click at [199, 145] on button "Set" at bounding box center [198, 140] width 34 height 12
type input "**********"
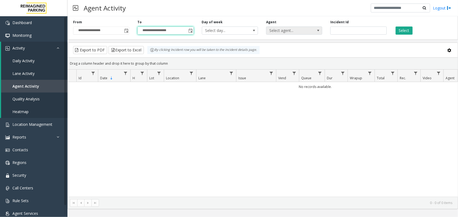
click at [284, 31] on span "Select agent..." at bounding box center [289, 31] width 45 height 8
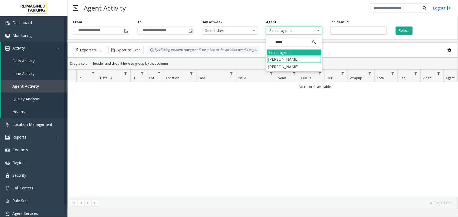
type input "*****"
click at [297, 30] on span "Select agent..." at bounding box center [289, 31] width 45 height 8
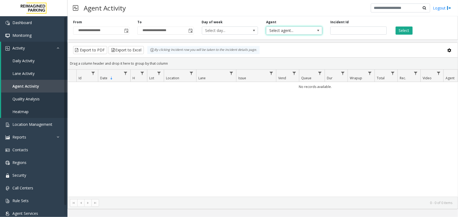
click at [304, 31] on span "Select agent..." at bounding box center [289, 31] width 45 height 8
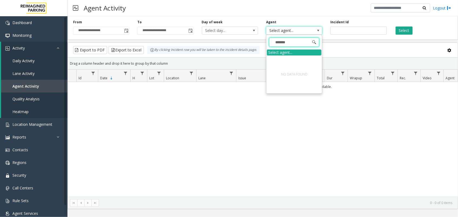
drag, startPoint x: 294, startPoint y: 43, endPoint x: 182, endPoint y: 37, distance: 112.8
click at [182, 37] on app-root "**********" at bounding box center [229, 108] width 458 height 217
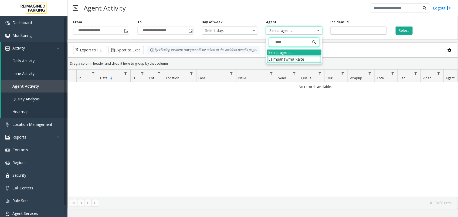
type input "*****"
click at [281, 58] on li "Lalmuanawma Ralte" at bounding box center [294, 58] width 55 height 7
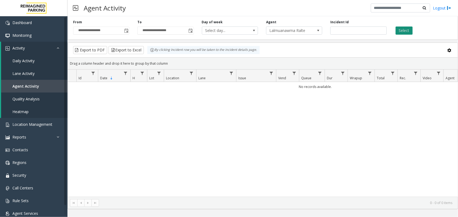
click at [402, 28] on button "Select" at bounding box center [404, 30] width 17 height 8
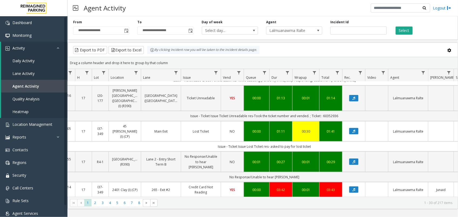
scroll to position [304, 55]
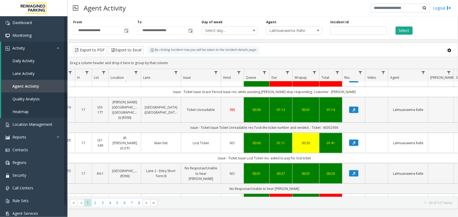
click at [287, 111] on div "01:13" at bounding box center [281, 109] width 16 height 5
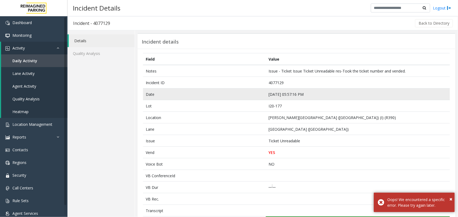
click at [279, 92] on td "[DATE] 05:57:16 PM" at bounding box center [358, 94] width 184 height 12
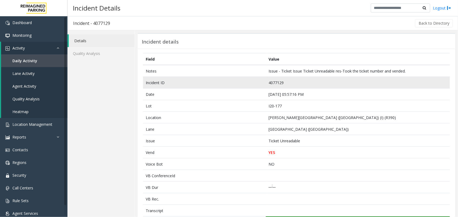
click at [275, 80] on td "4077129" at bounding box center [358, 83] width 184 height 12
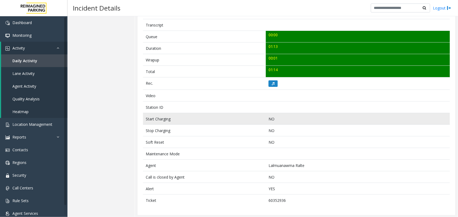
scroll to position [188, 0]
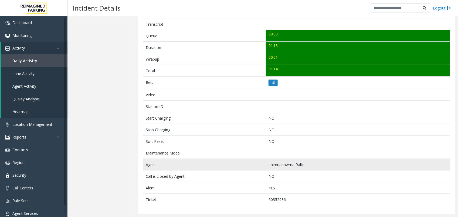
click at [280, 166] on td "Lalmuanawma Ralte" at bounding box center [358, 165] width 184 height 12
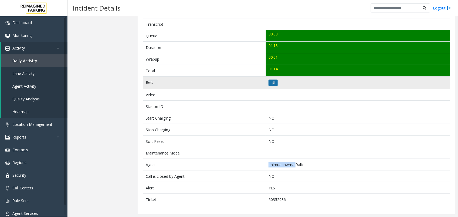
click at [272, 83] on icon at bounding box center [273, 82] width 3 height 3
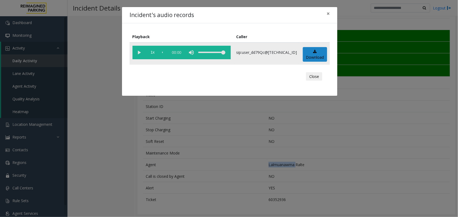
click at [140, 55] on vg-play-pause at bounding box center [140, 53] width 14 height 14
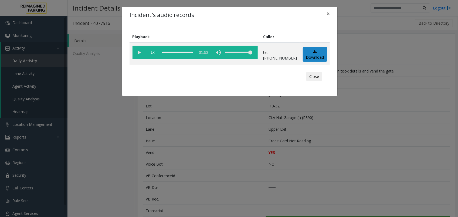
scroll to position [211, 0]
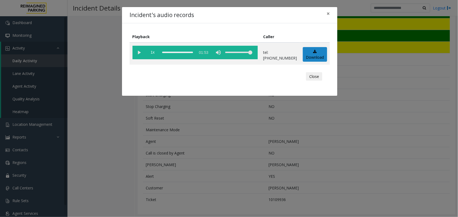
click at [25, 129] on div "Incident's audio records × Playback Caller 1x 01:53 tel:[PHONE_NUMBER] Download…" at bounding box center [229, 108] width 458 height 217
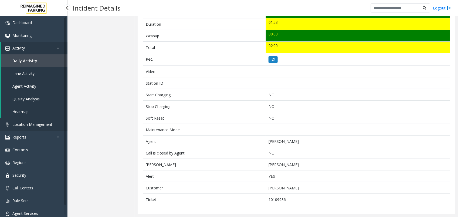
click at [26, 125] on span "Location Management" at bounding box center [32, 124] width 40 height 5
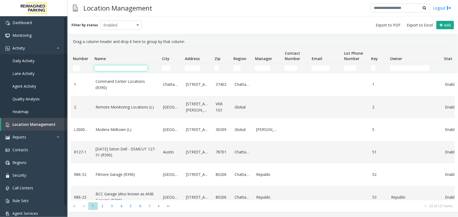
click at [108, 68] on input "Name Filter" at bounding box center [121, 67] width 53 height 5
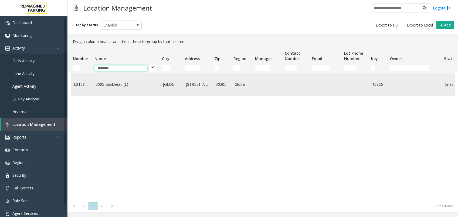
type input "********"
click at [110, 79] on td "3005 Buckhead (L)" at bounding box center [126, 84] width 68 height 22
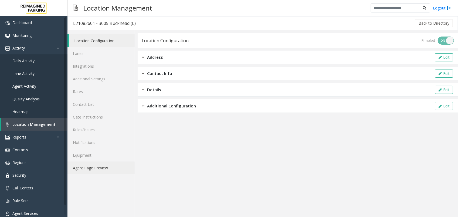
click at [99, 170] on link "Agent Page Preview" at bounding box center [101, 167] width 67 height 13
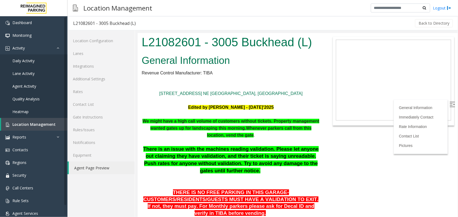
scroll to position [169, 0]
